Goal: Find specific page/section: Find specific page/section

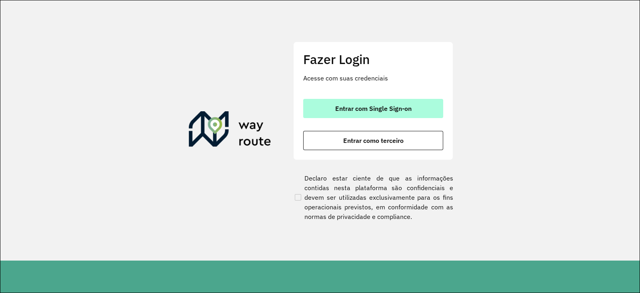
click at [371, 105] on span "Entrar com Single Sign-on" at bounding box center [373, 108] width 76 height 6
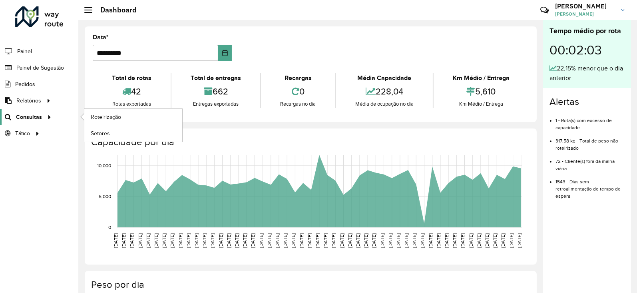
click at [28, 116] on span "Consultas" at bounding box center [29, 117] width 26 height 8
click at [103, 135] on span "Setores" at bounding box center [101, 133] width 20 height 8
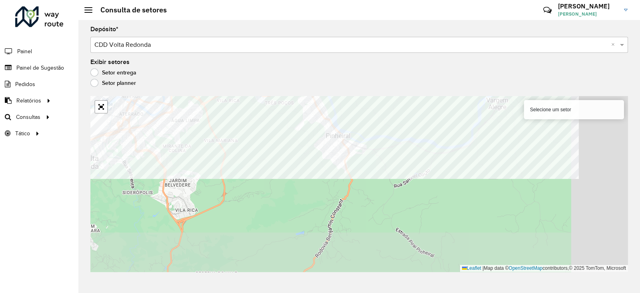
click at [296, 93] on div "Depósito * Selecione um depósito × CDD Volta Redonda × Exibir setores Setor ent…" at bounding box center [358, 156] width 561 height 273
